Goal: Transaction & Acquisition: Purchase product/service

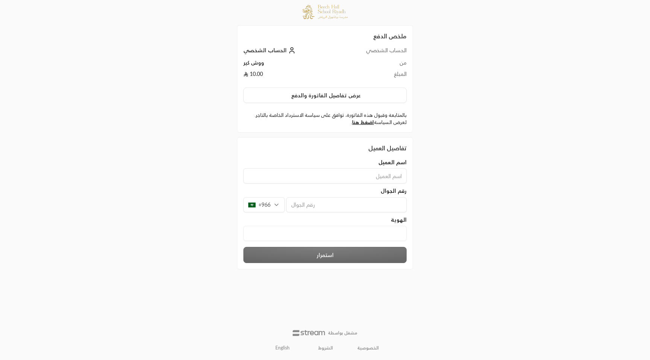
click at [281, 348] on link "English" at bounding box center [282, 348] width 23 height 12
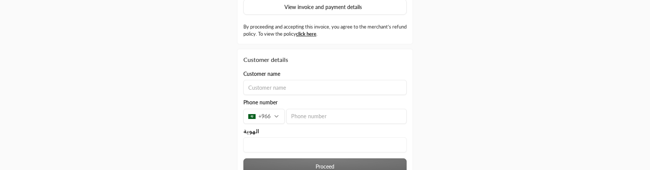
scroll to position [88, 0]
click at [301, 92] on input at bounding box center [324, 88] width 163 height 15
type input "usman"
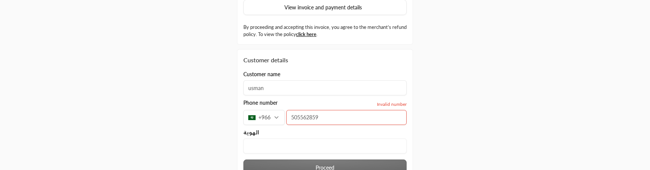
type input "505562859"
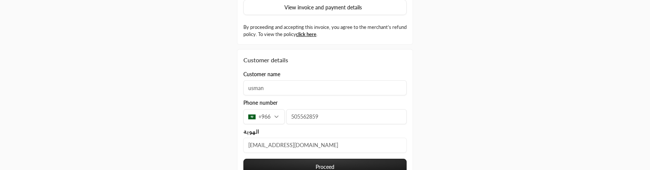
type input "usman@streampay.sa"
click at [344, 164] on button "Proceed" at bounding box center [324, 167] width 163 height 16
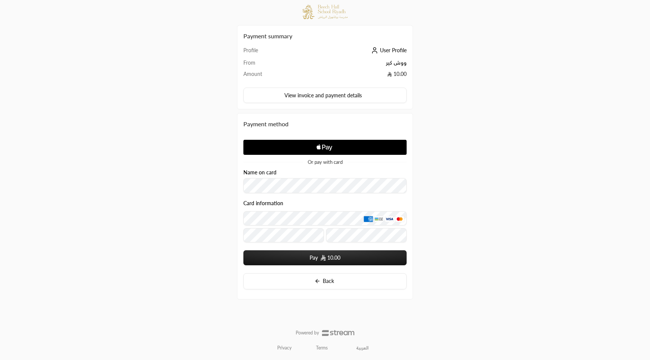
click at [366, 148] on span "Apple Logo" at bounding box center [325, 148] width 154 height 14
click at [327, 281] on span "Back" at bounding box center [328, 281] width 11 height 6
